Goal: Navigation & Orientation: Find specific page/section

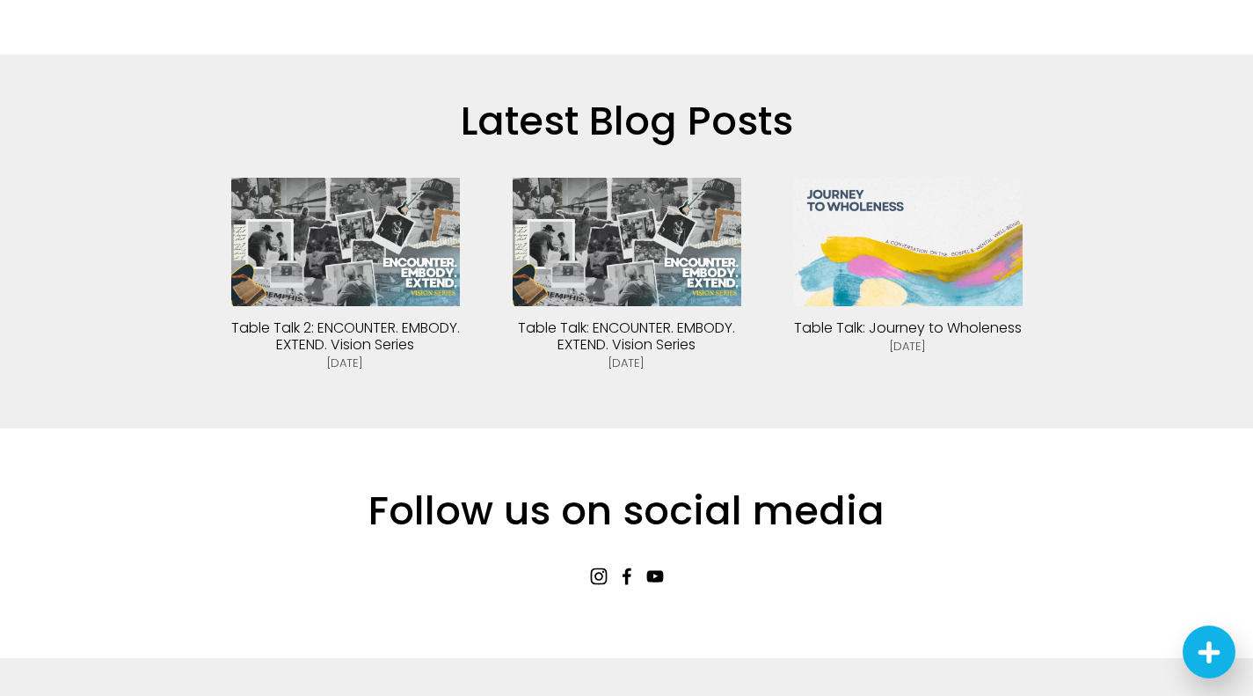
scroll to position [3841, 0]
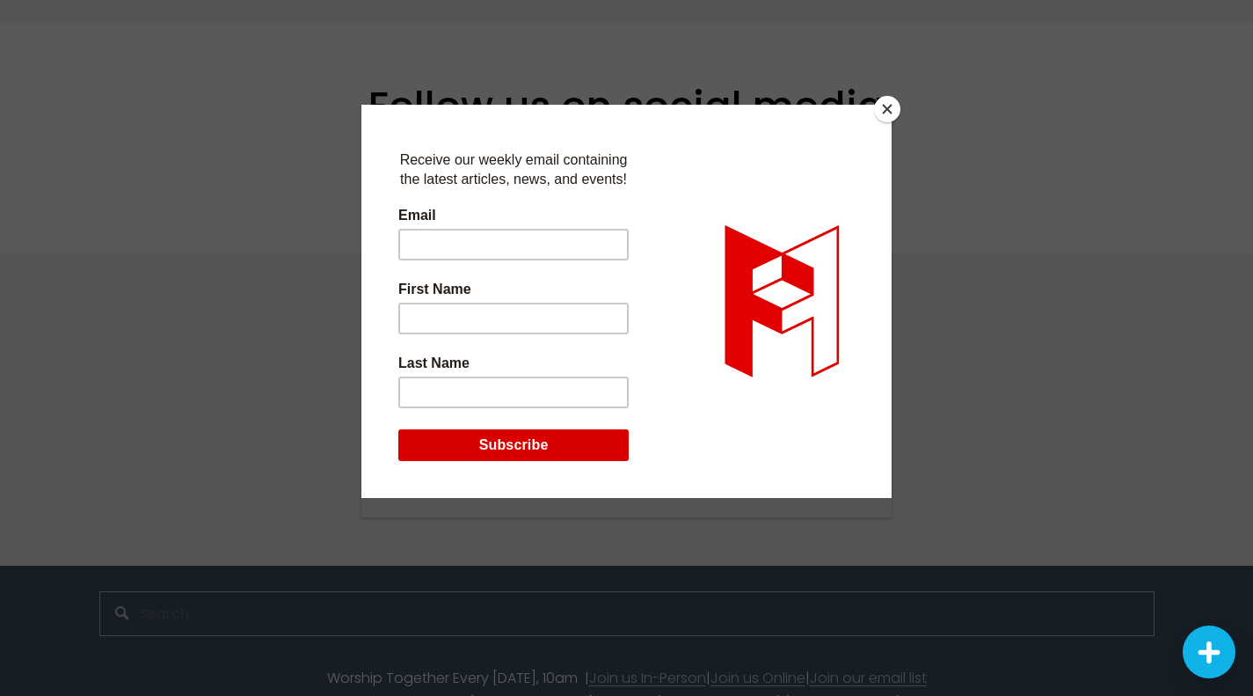
click at [893, 101] on button "Close" at bounding box center [887, 109] width 26 height 26
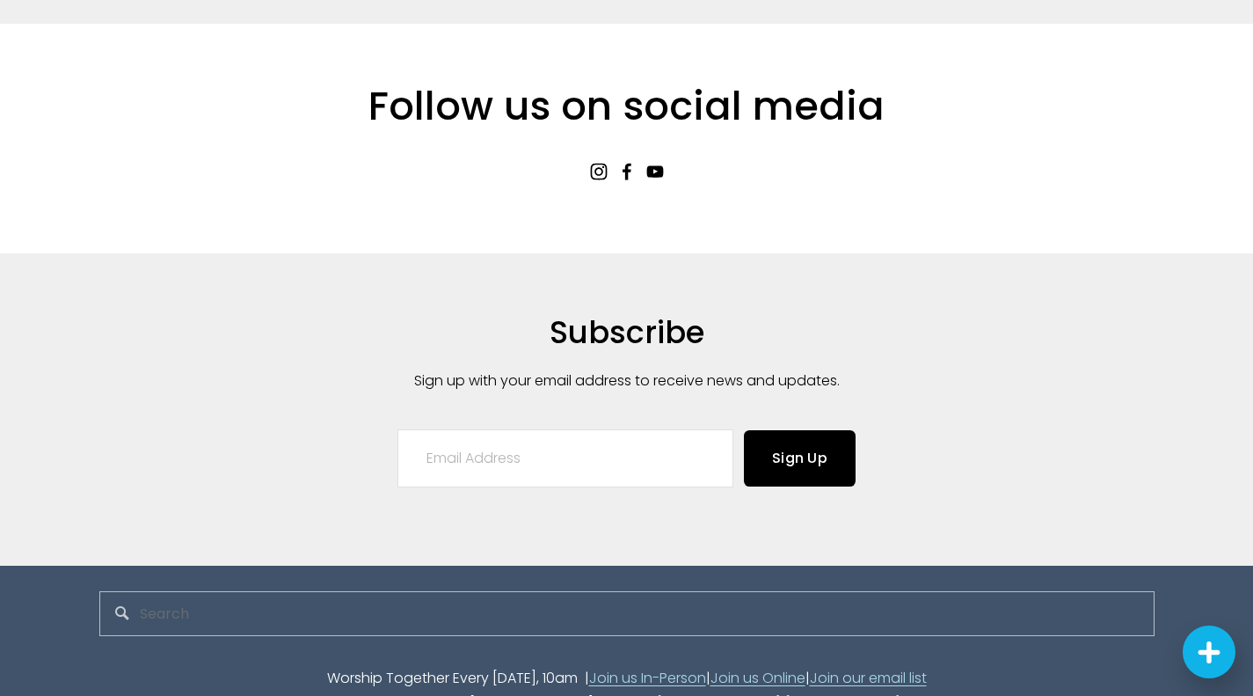
scroll to position [0, 0]
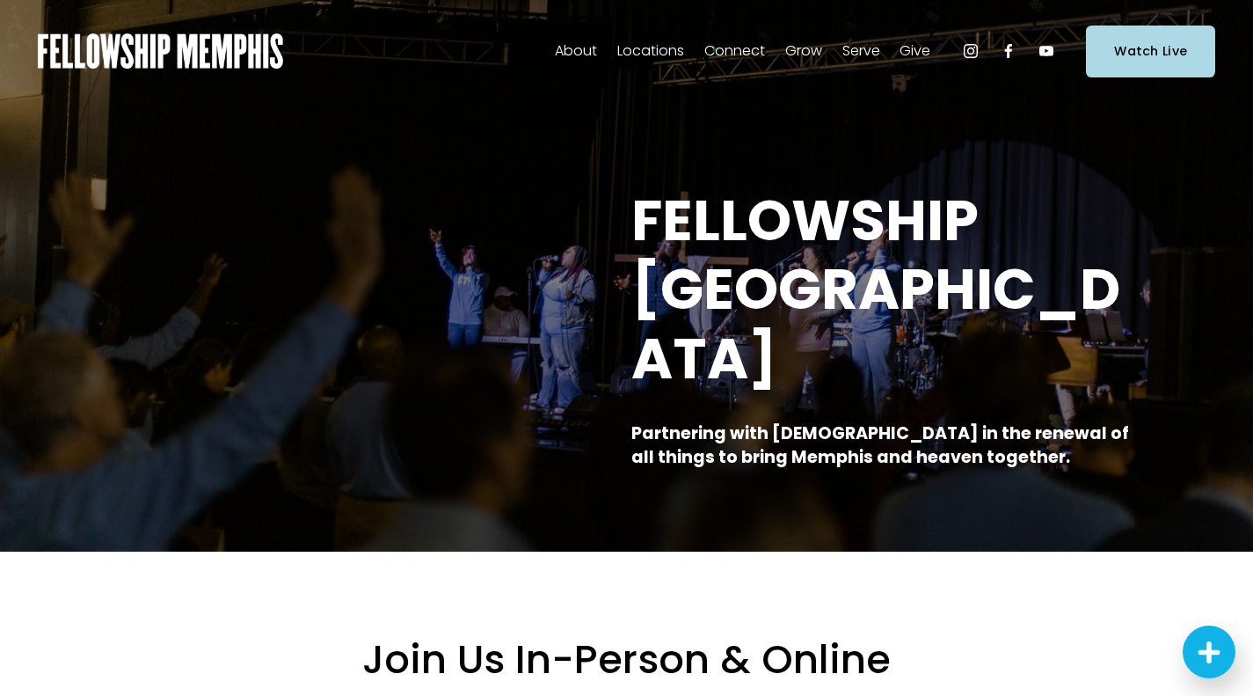
click at [0, 0] on span "Staff" at bounding box center [0, 0] width 0 height 0
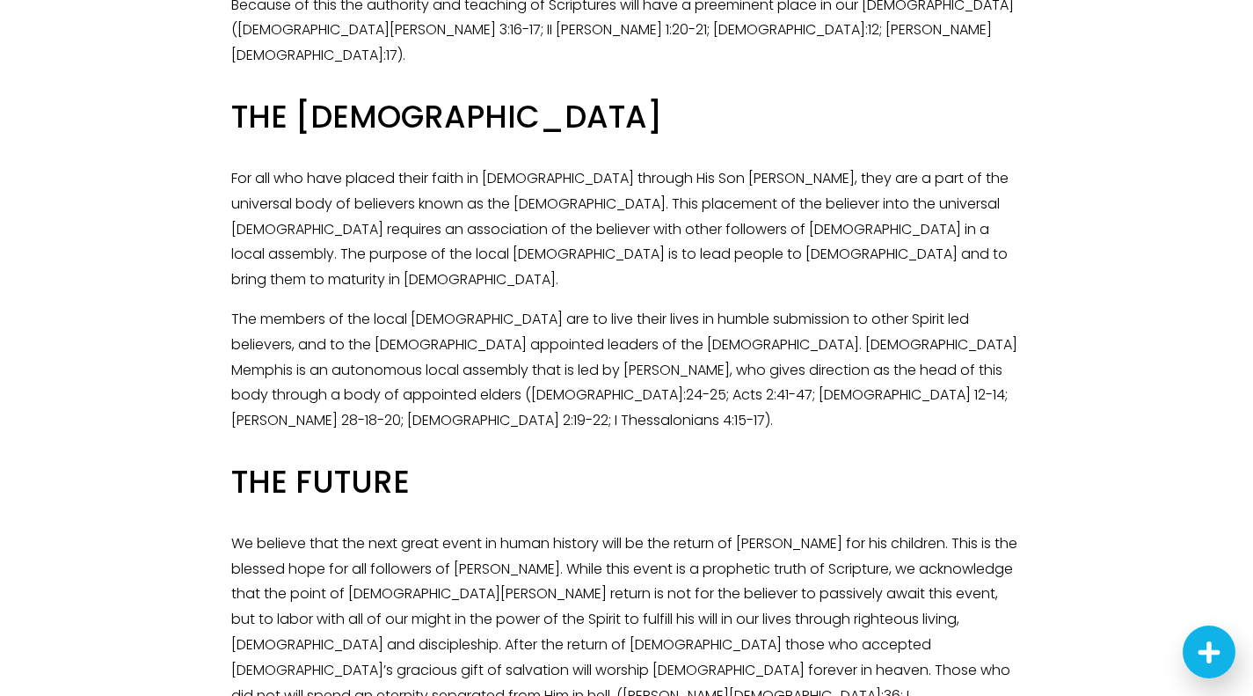
scroll to position [2726, 0]
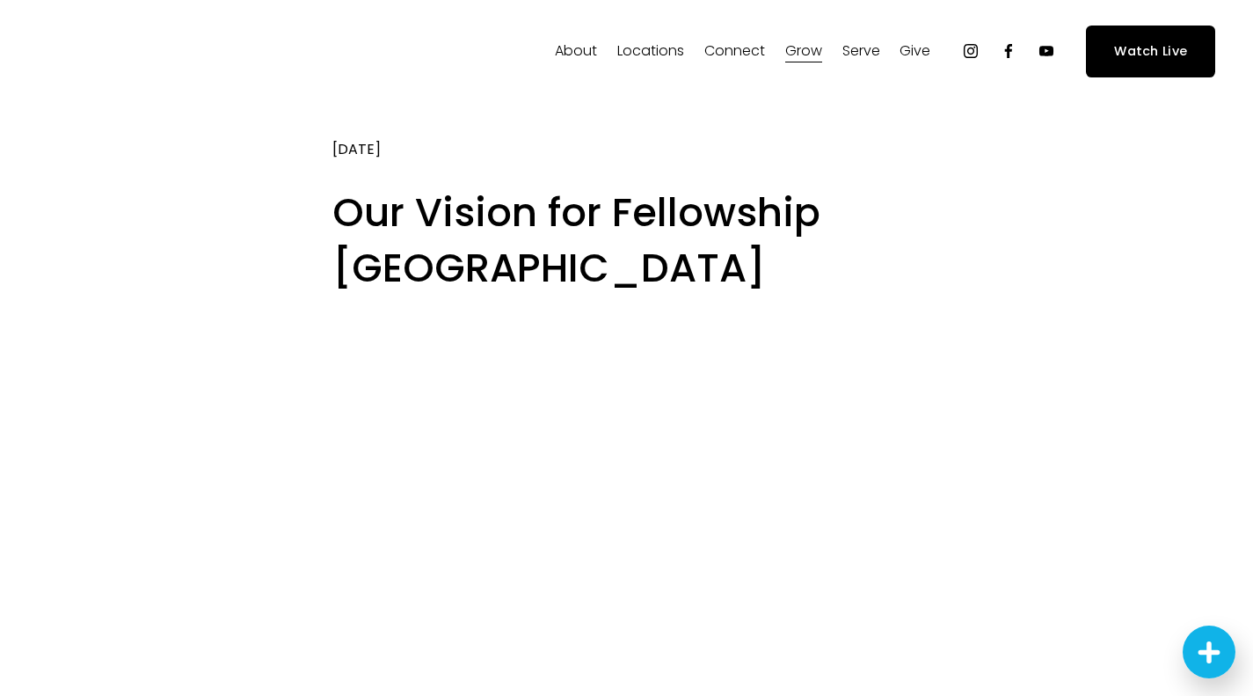
click at [587, 59] on span "About" at bounding box center [576, 52] width 42 height 26
click at [586, 48] on span "About" at bounding box center [576, 52] width 42 height 26
click at [0, 0] on span "Our Values" at bounding box center [0, 0] width 0 height 0
